Goal: Book appointment/travel/reservation

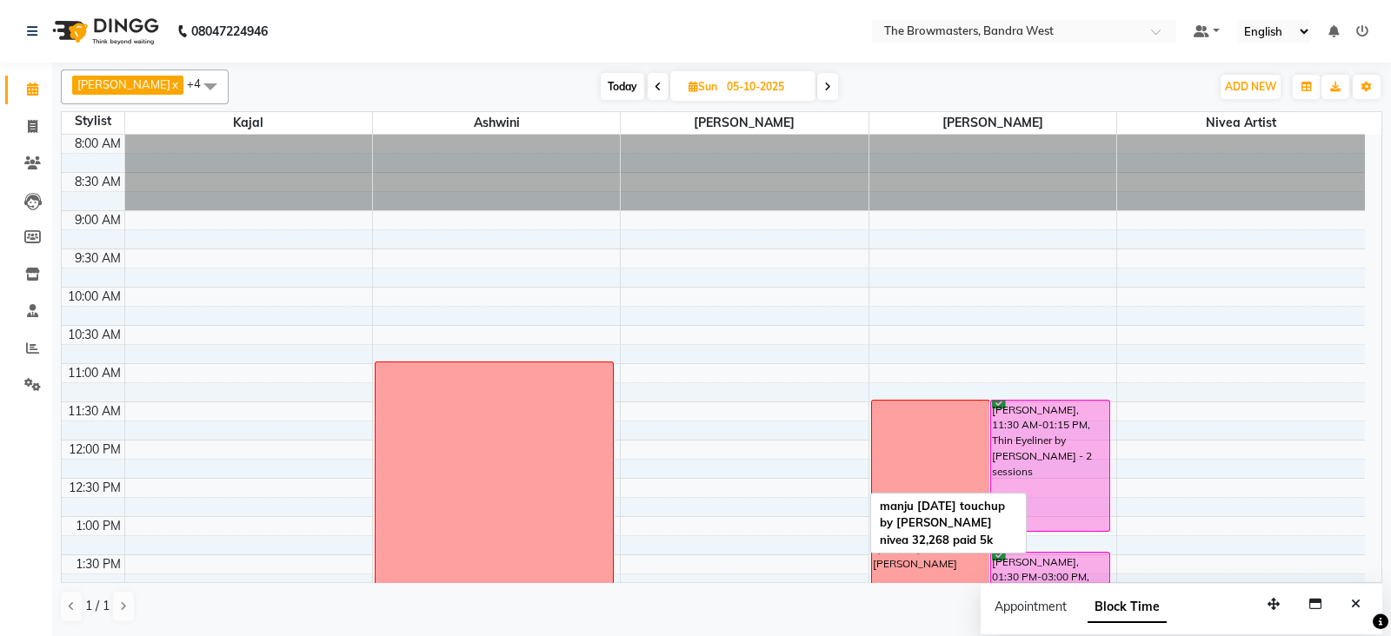
scroll to position [354, 0]
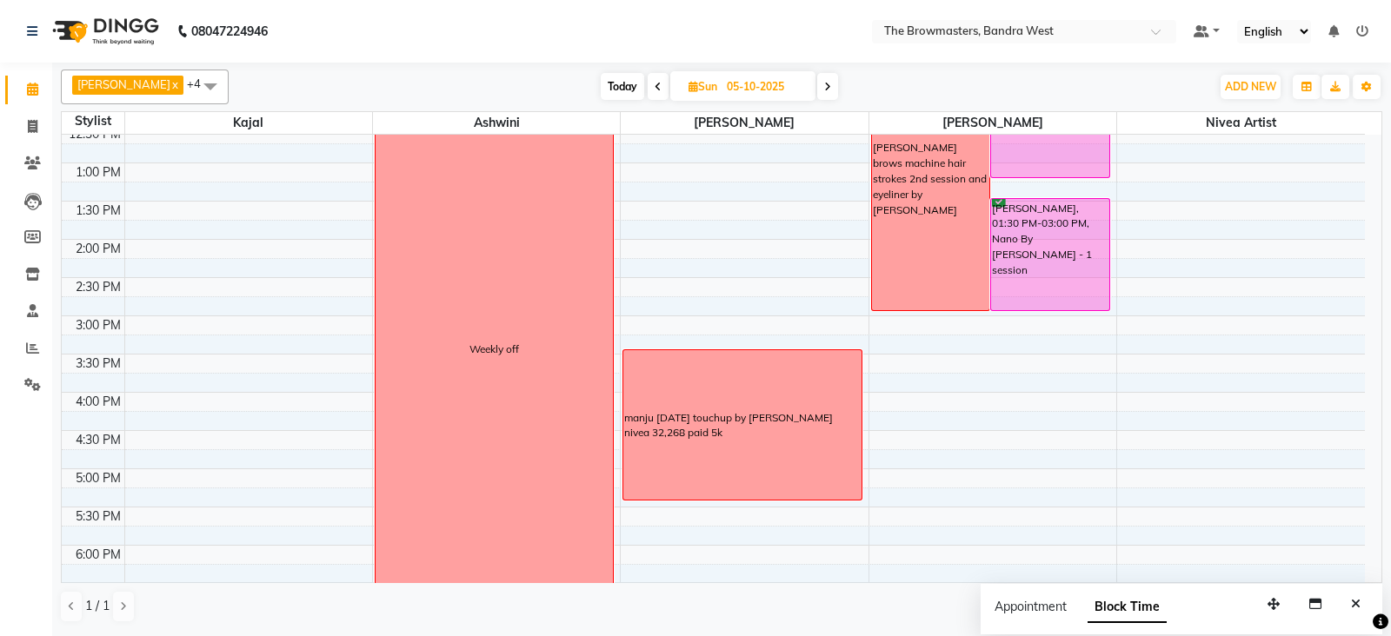
click at [691, 89] on icon at bounding box center [693, 86] width 10 height 11
select select "10"
select select "2025"
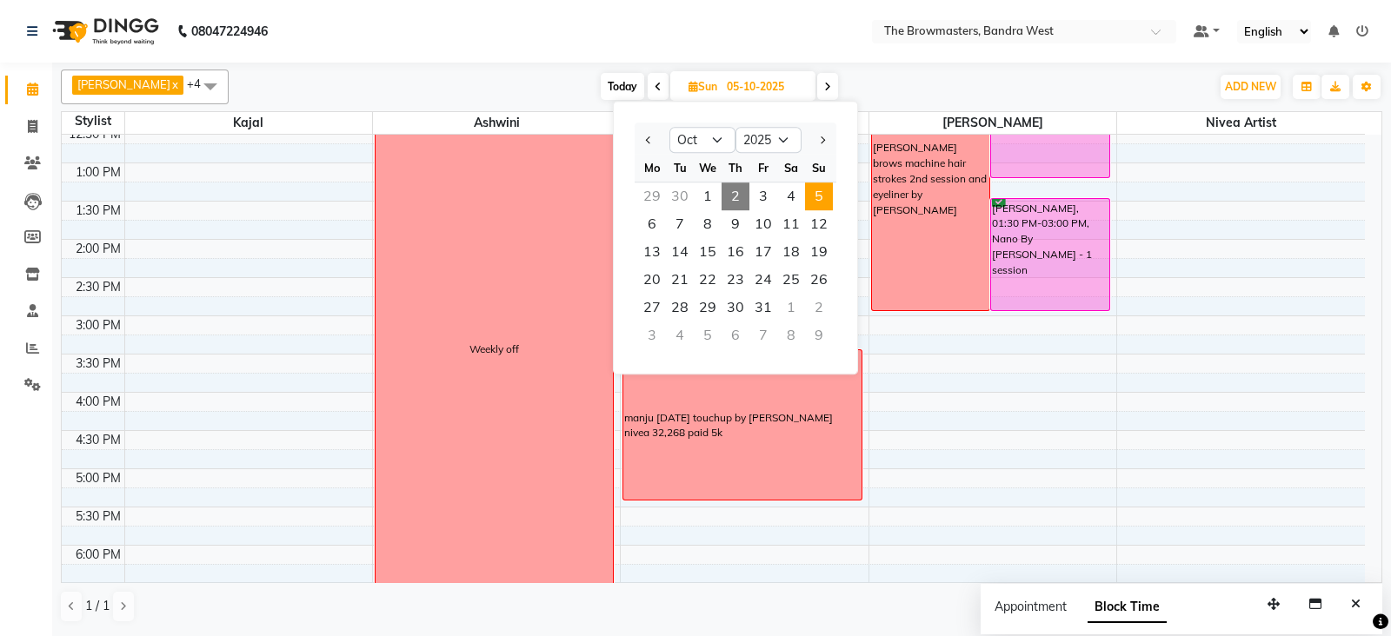
click at [740, 186] on span "2" at bounding box center [735, 197] width 28 height 28
type input "02-10-2025"
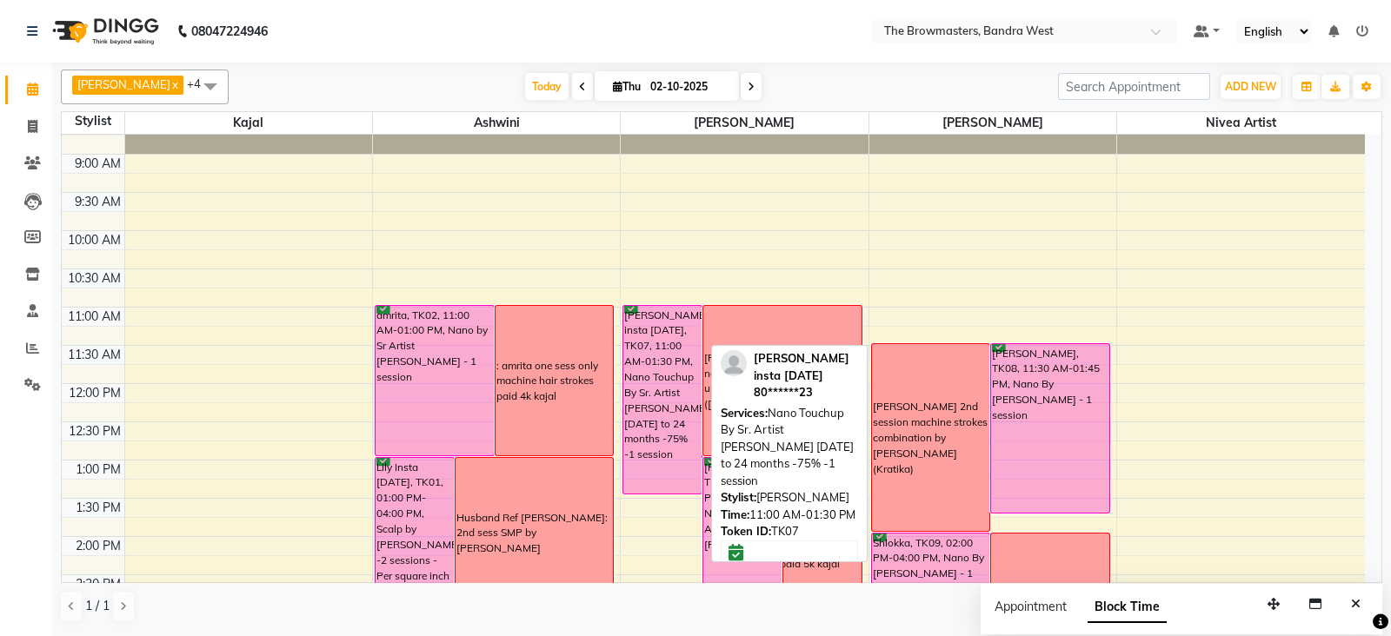
scroll to position [429, 0]
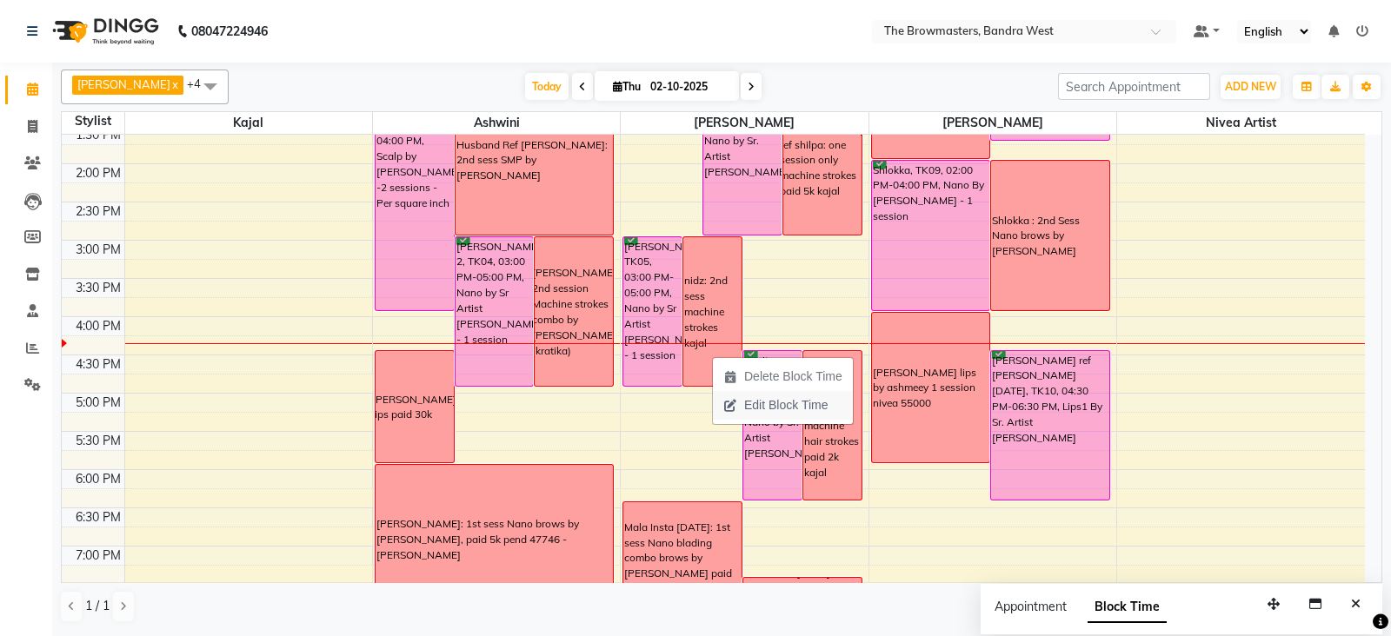
click at [770, 395] on span "Edit Block Time" at bounding box center [775, 405] width 125 height 29
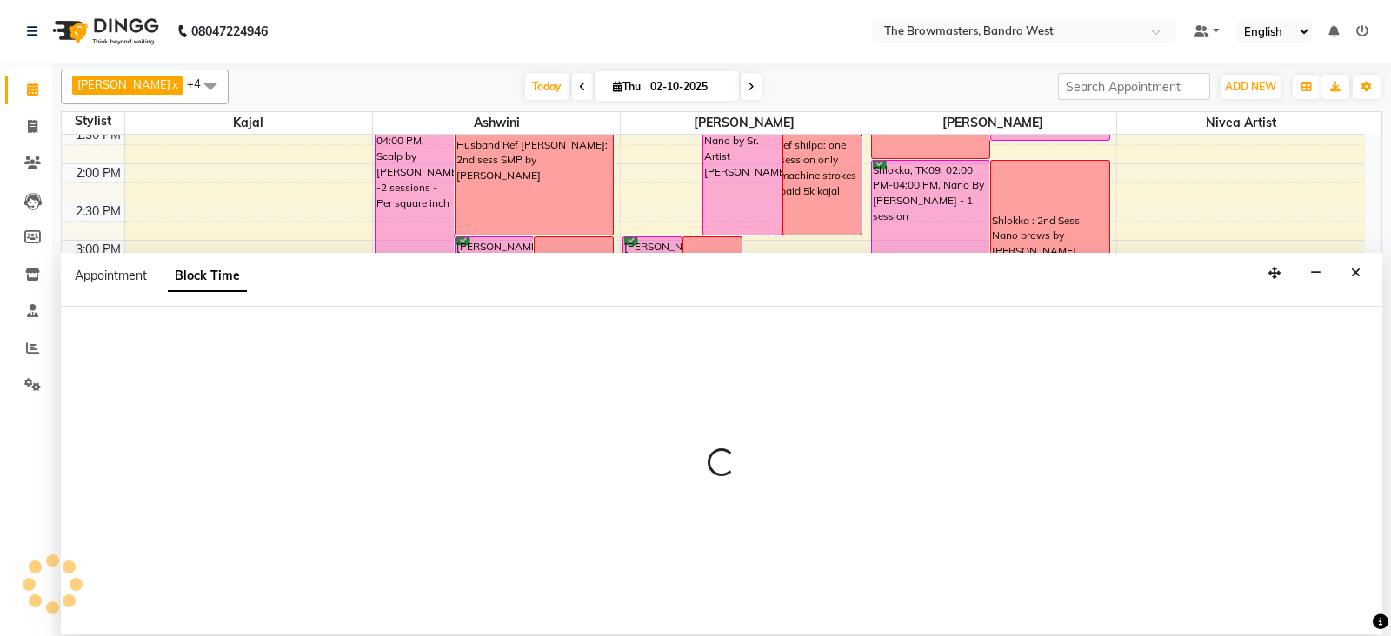
scroll to position [538, 0]
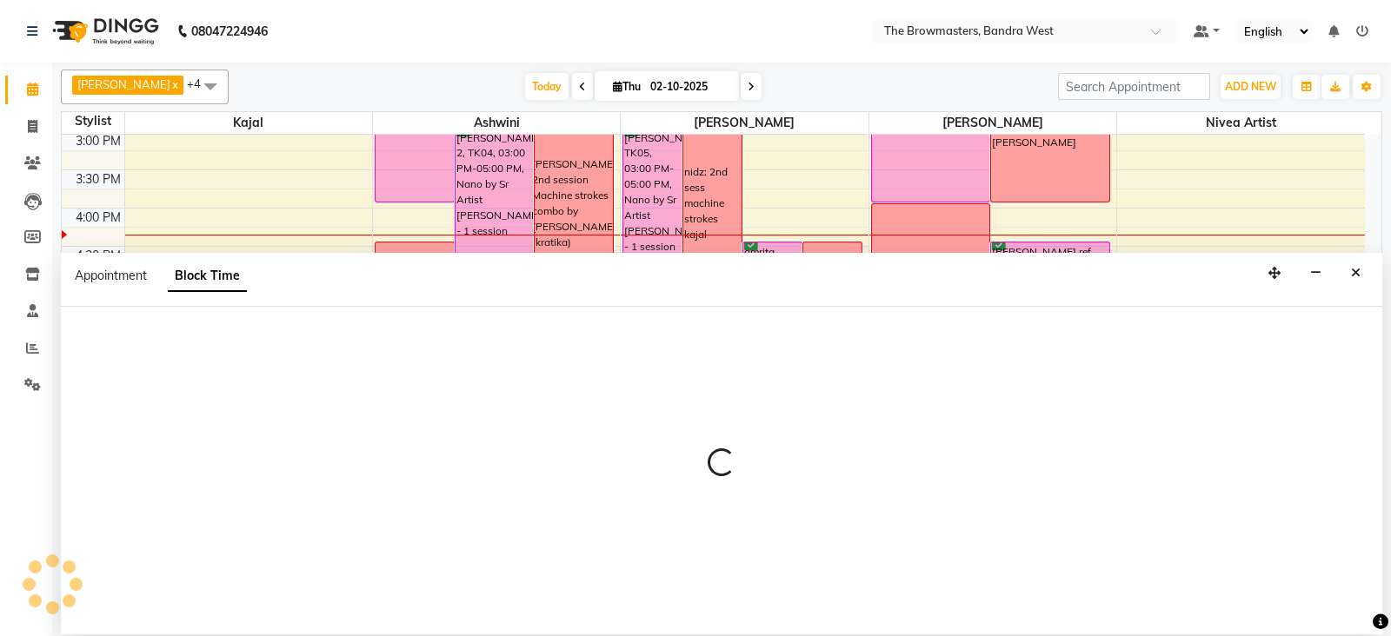
select select "64307"
select select "900"
select select "1020"
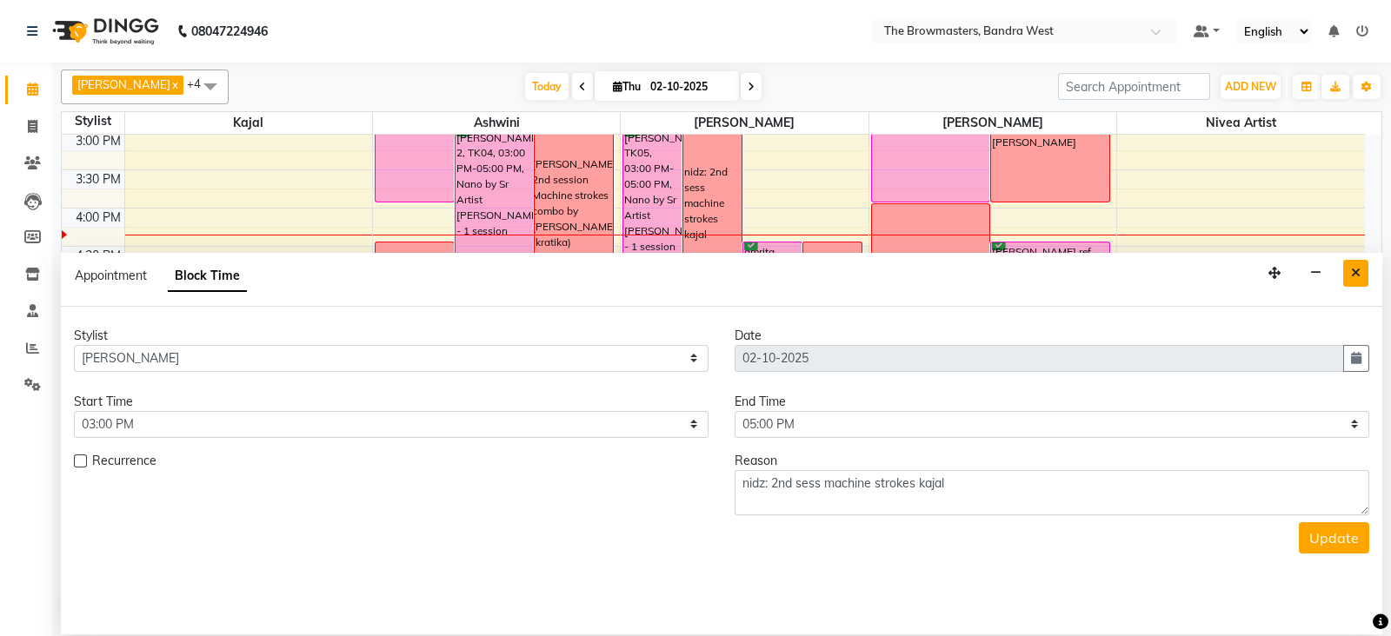
click at [1360, 280] on button "Close" at bounding box center [1355, 273] width 25 height 27
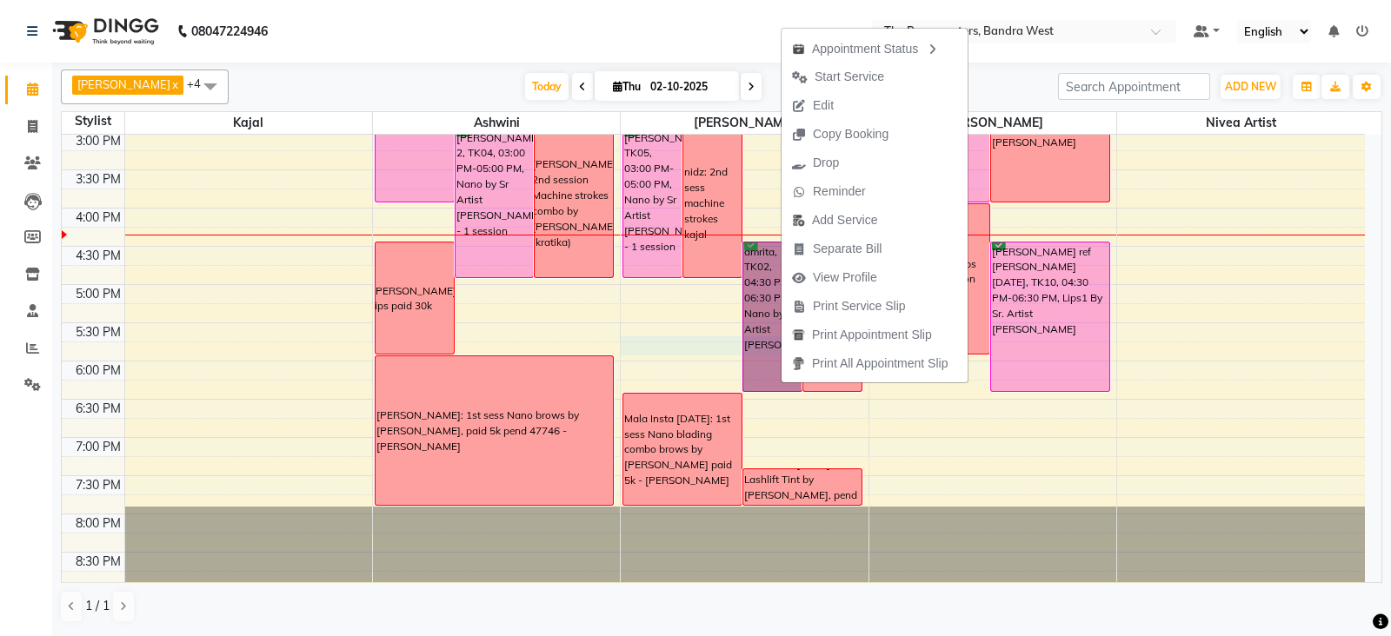
click at [670, 348] on div "8:00 AM 8:30 AM 9:00 AM 9:30 AM 10:00 AM 10:30 AM 11:00 AM 11:30 AM 12:00 PM 12…" at bounding box center [713, 93] width 1303 height 993
select select "64307"
select select "tentative"
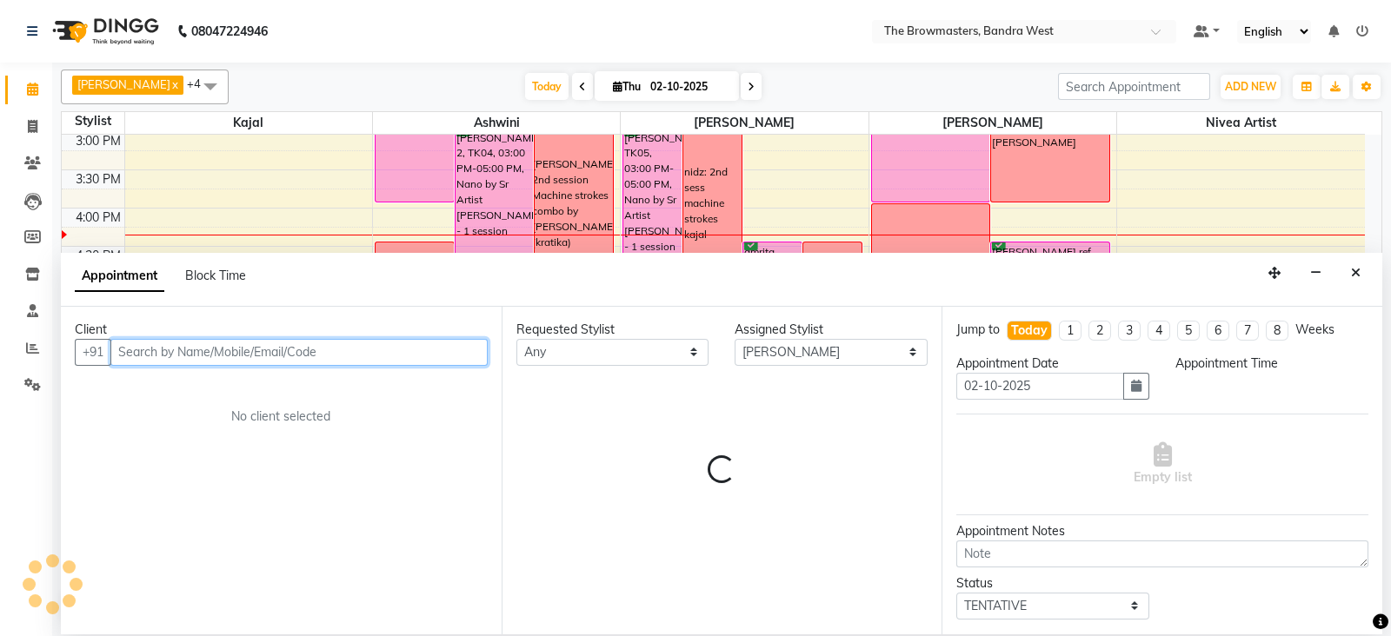
select select "1065"
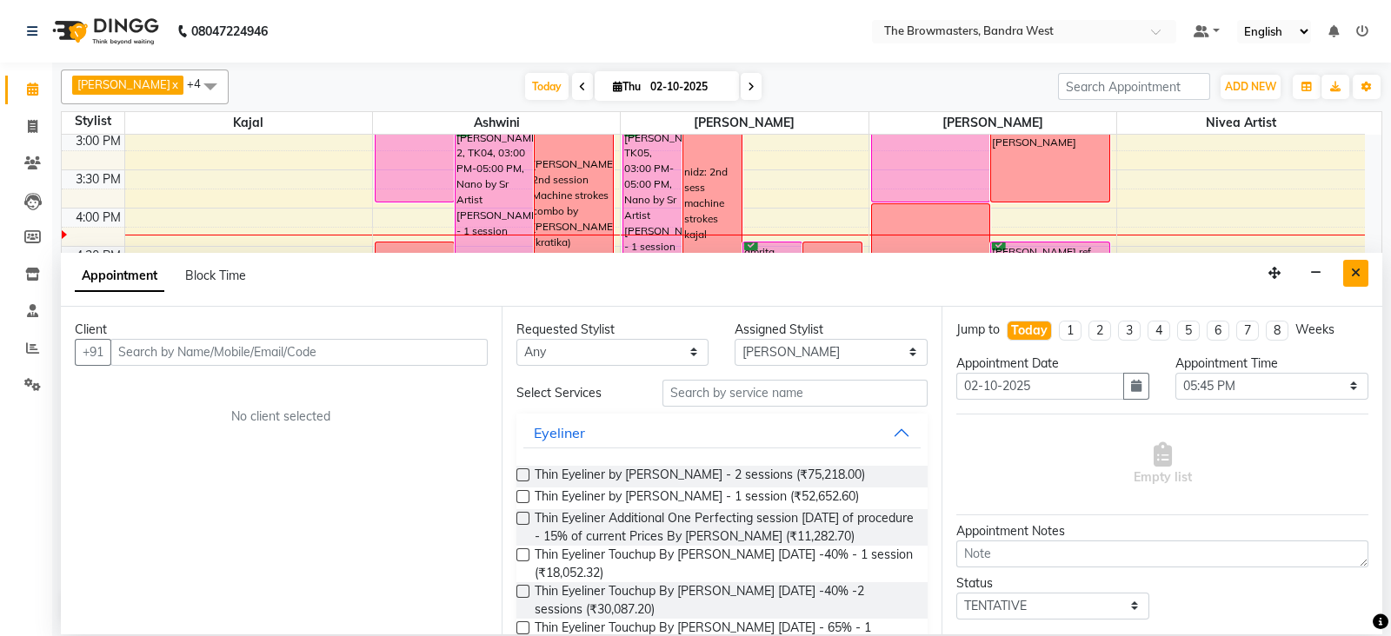
click at [1351, 271] on icon "Close" at bounding box center [1356, 273] width 10 height 12
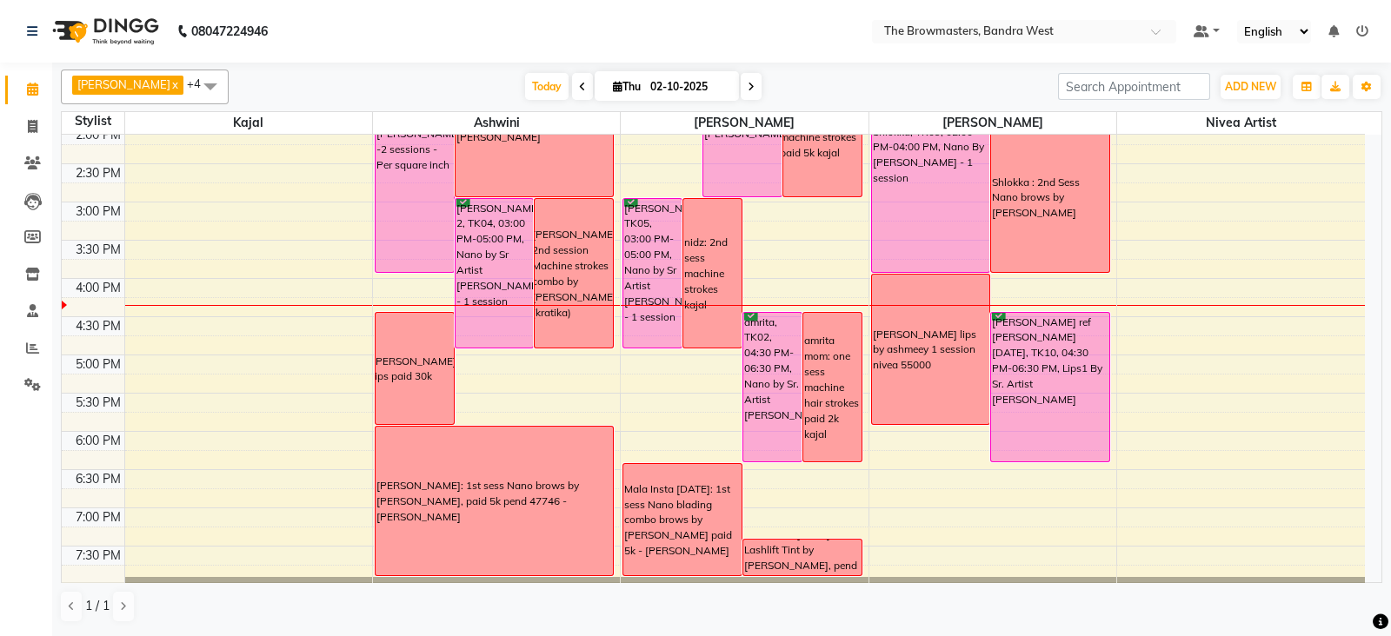
scroll to position [466, 0]
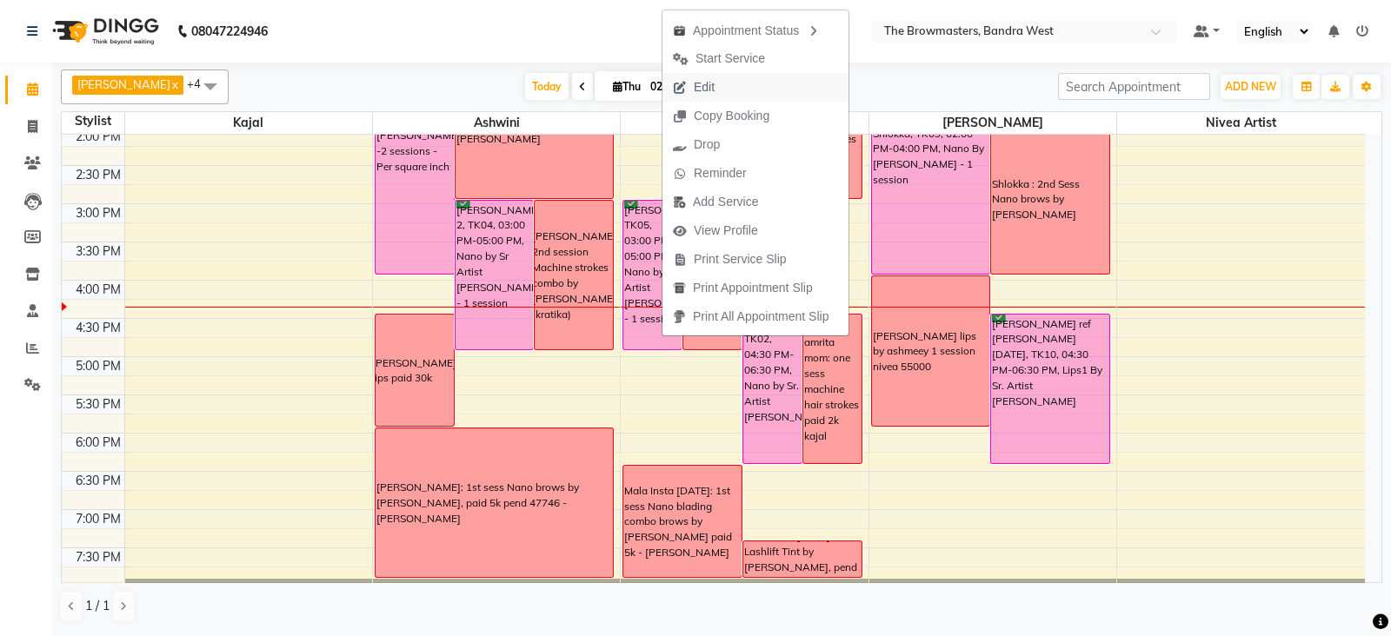
click at [736, 88] on button "Edit" at bounding box center [755, 87] width 186 height 29
select select "tentative"
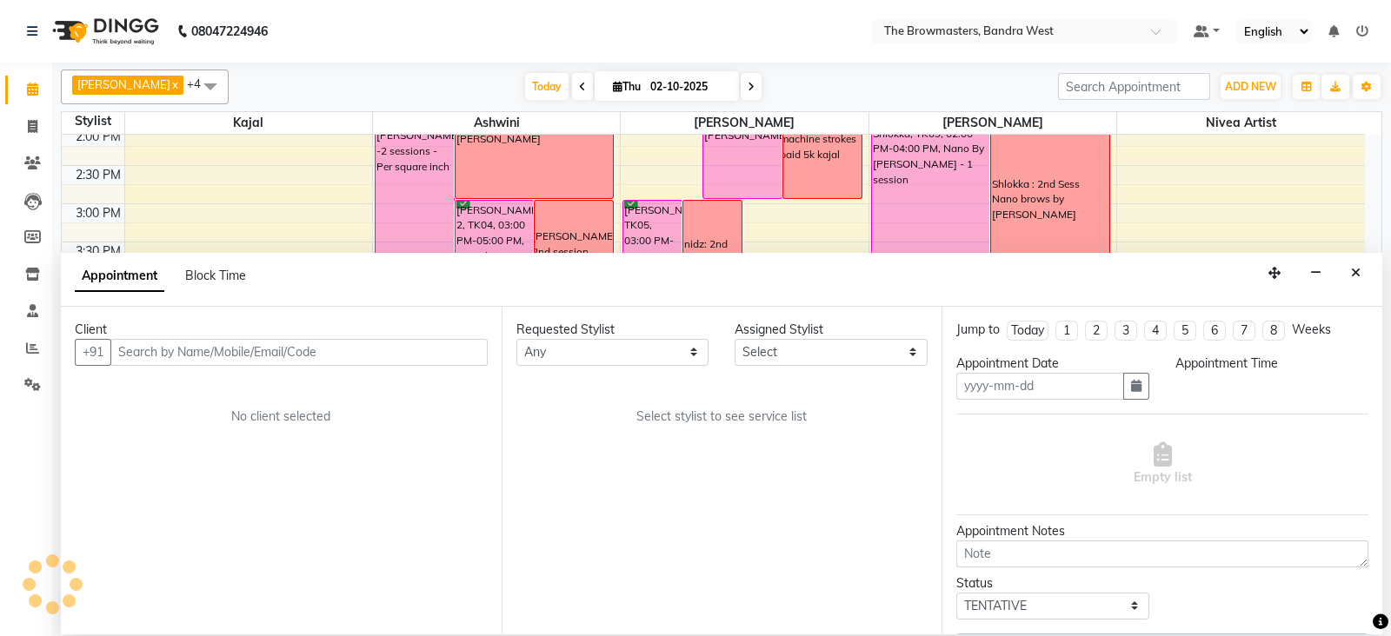
type input "02-10-2025"
select select "64307"
select select "confirm booking"
select select "900"
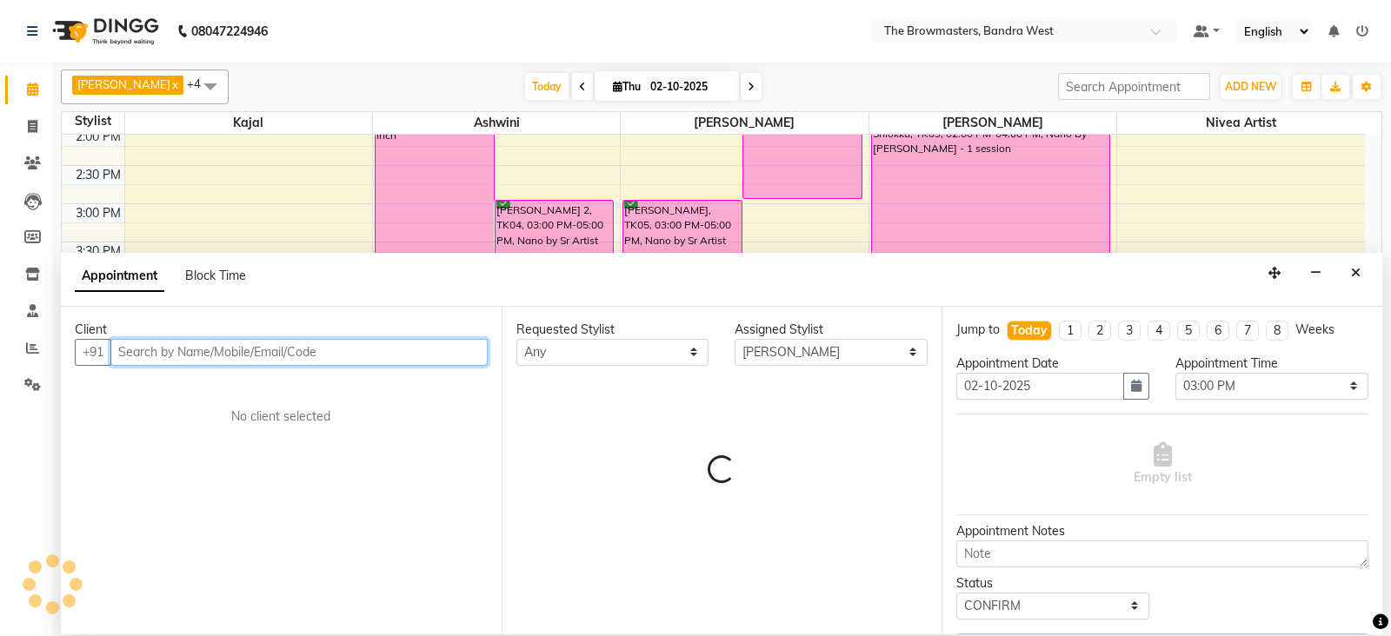
scroll to position [538, 0]
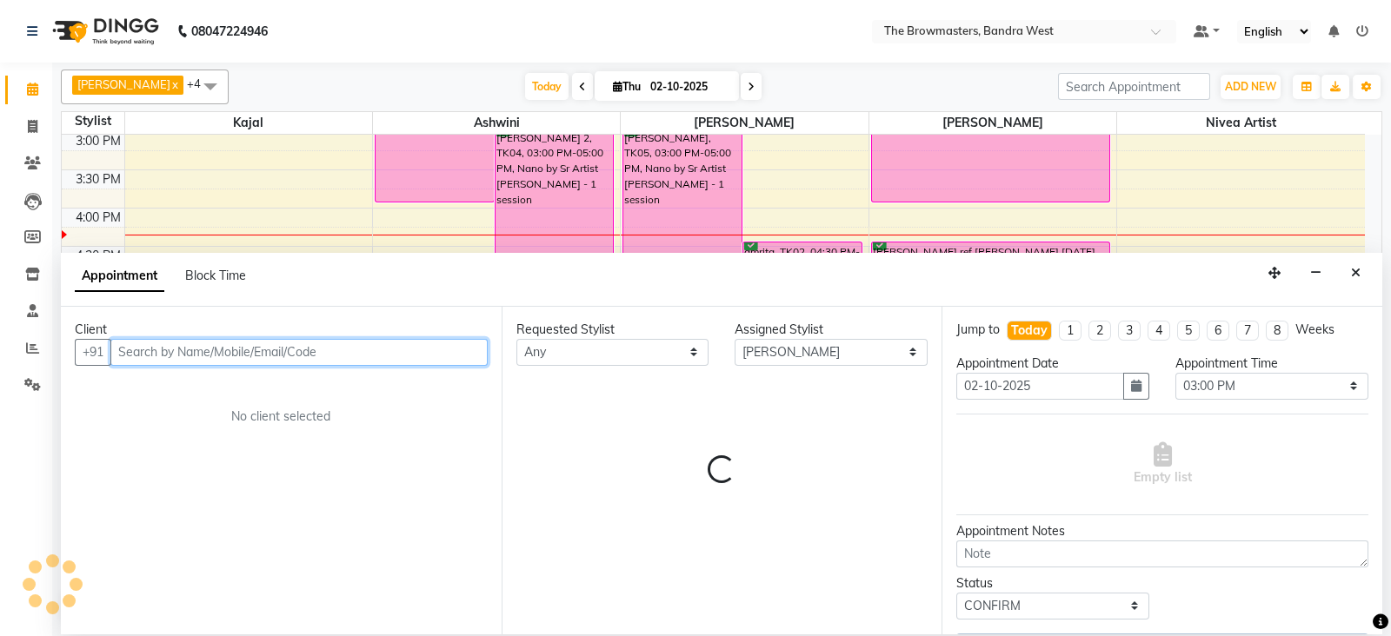
select select "3501"
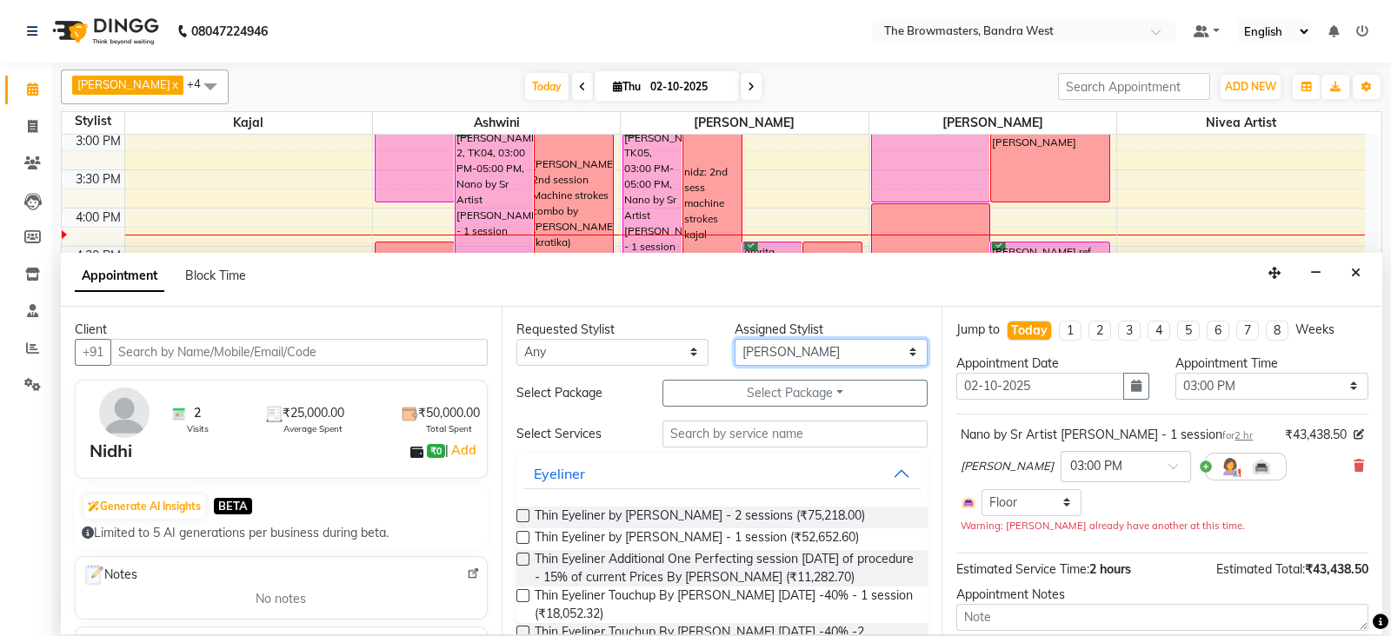
click at [811, 349] on select "Select Ashmeey Singghai Ashwini [PERSON_NAME] Jyoti Kajal [PERSON_NAME] [PERSON…" at bounding box center [830, 352] width 193 height 27
select select "64306"
click at [734, 339] on select "Select Ashmeey Singghai Ashwini [PERSON_NAME] Jyoti Kajal [PERSON_NAME] [PERSON…" at bounding box center [830, 352] width 193 height 27
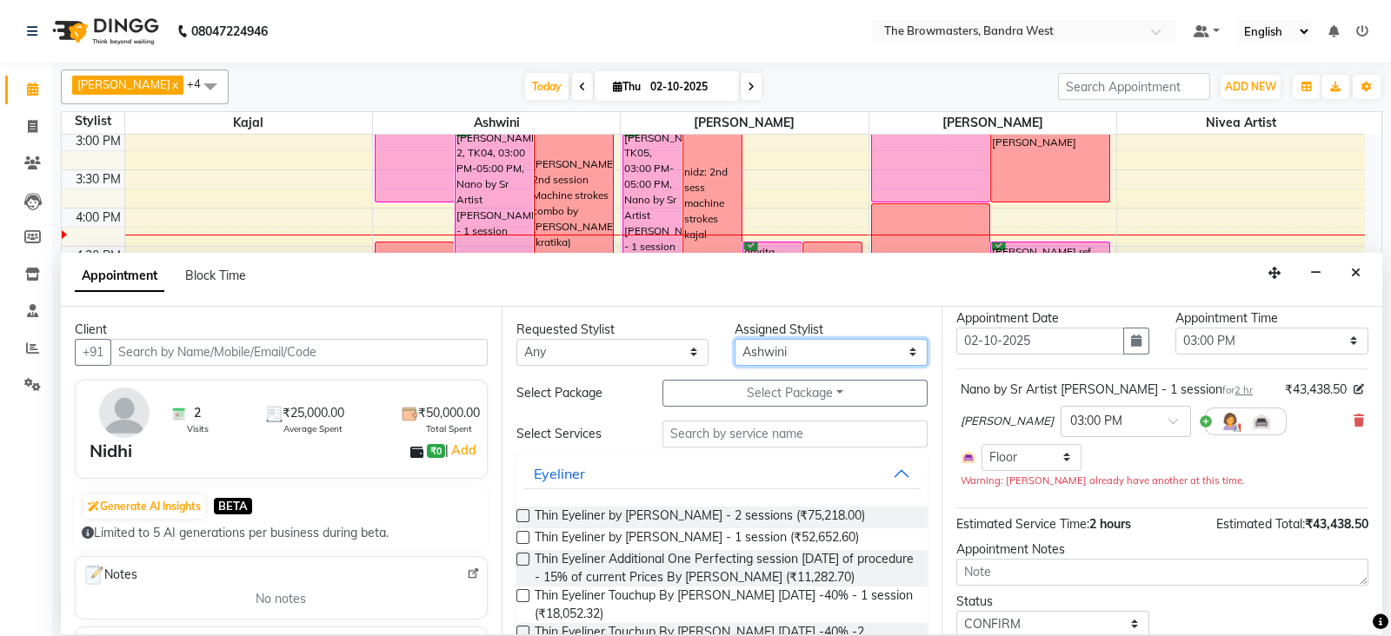
scroll to position [47, 0]
click at [1232, 339] on select "Select 09:00 AM 09:15 AM 09:30 AM 09:45 AM 10:00 AM 10:15 AM 10:30 AM 10:45 AM …" at bounding box center [1271, 339] width 193 height 27
select select "930"
click at [1175, 326] on select "Select 09:00 AM 09:15 AM 09:30 AM 09:45 AM 10:00 AM 10:15 AM 10:30 AM 10:45 AM …" at bounding box center [1271, 339] width 193 height 27
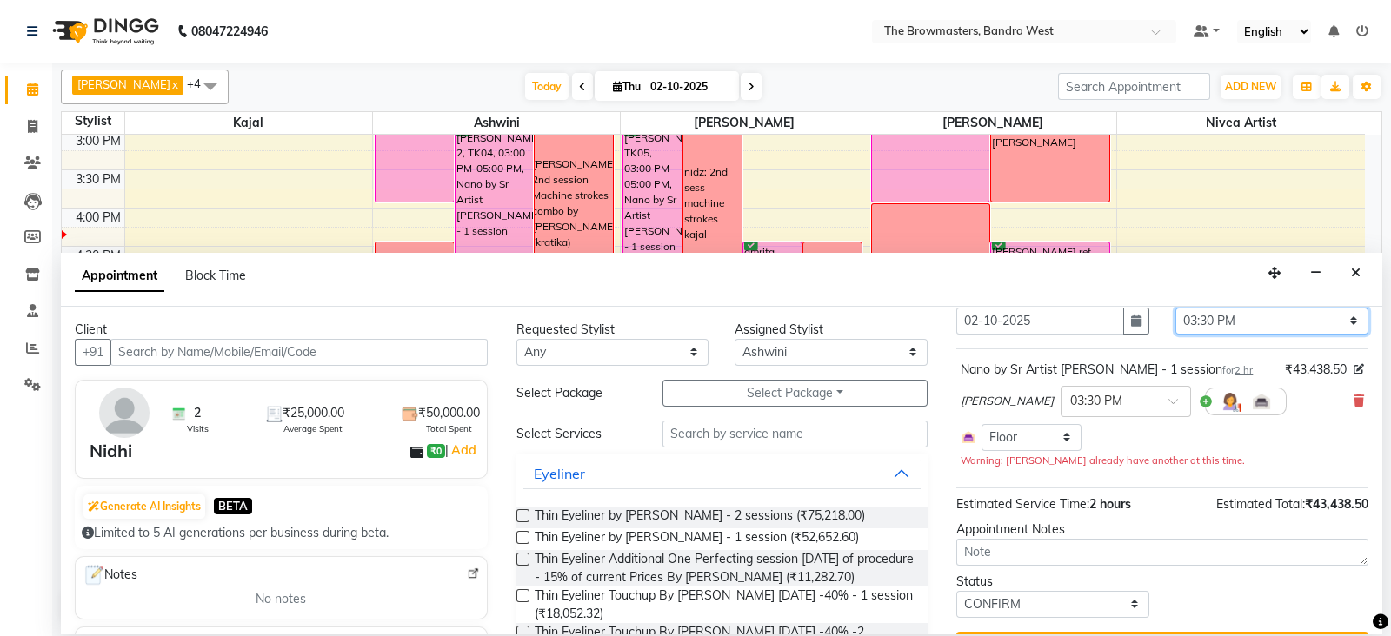
scroll to position [106, 0]
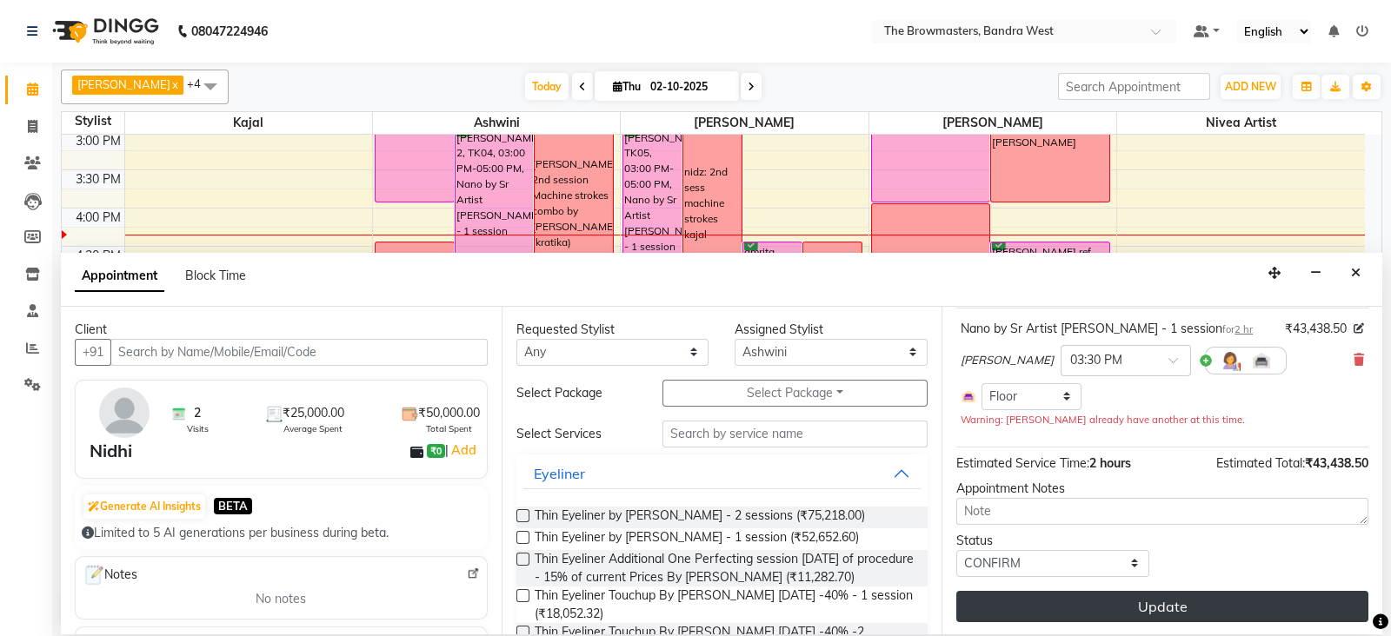
click at [1152, 593] on button "Update" at bounding box center [1162, 606] width 412 height 31
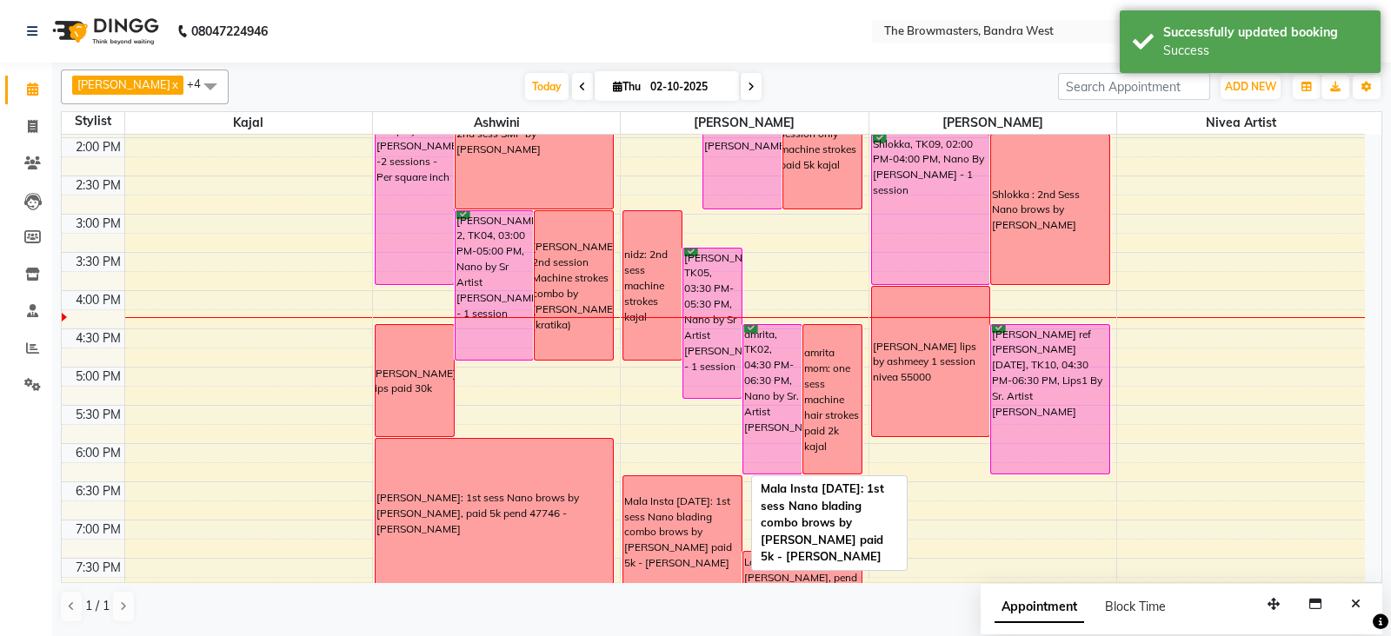
scroll to position [455, 0]
